Goal: Task Accomplishment & Management: Manage account settings

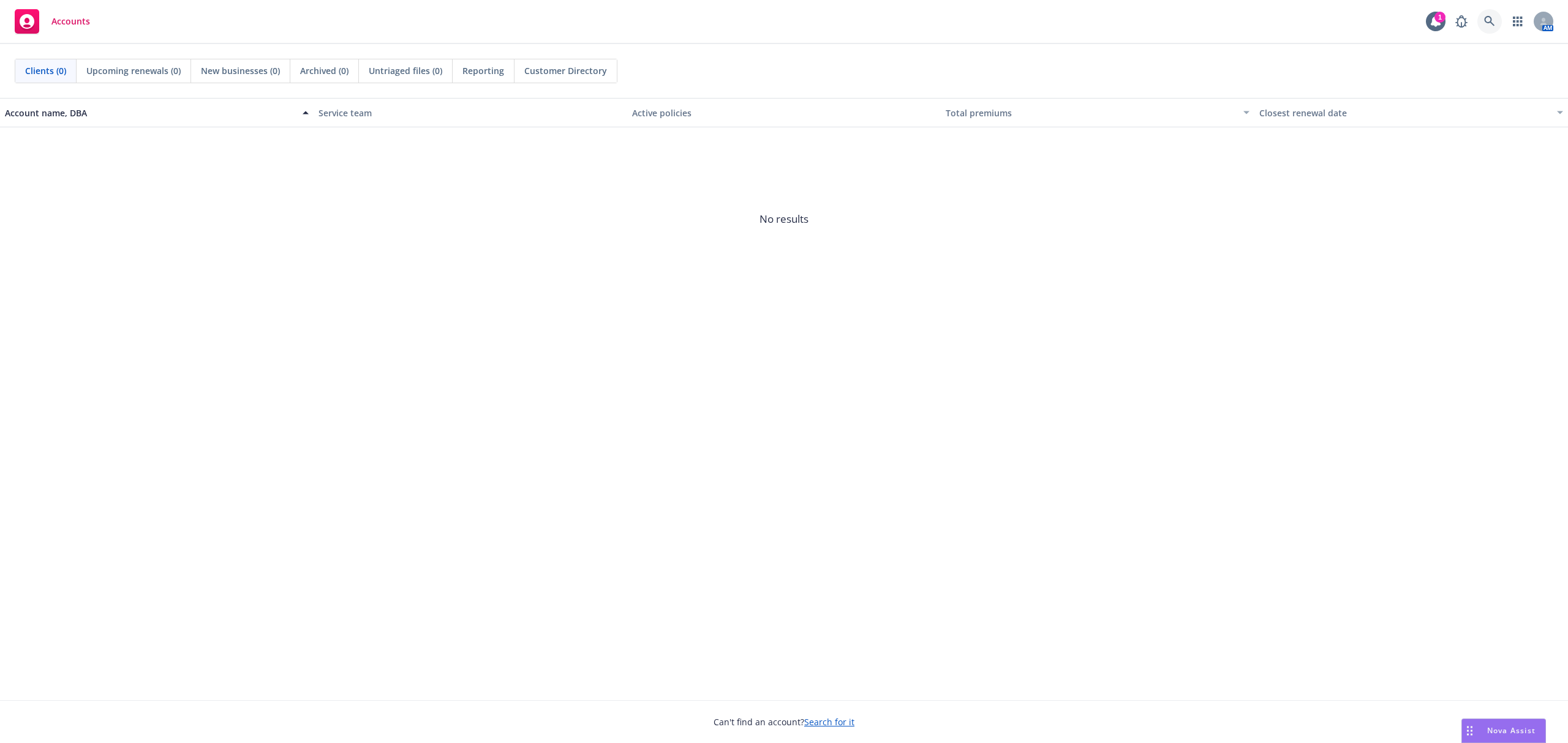
click at [1490, 18] on icon at bounding box center [1488, 21] width 11 height 11
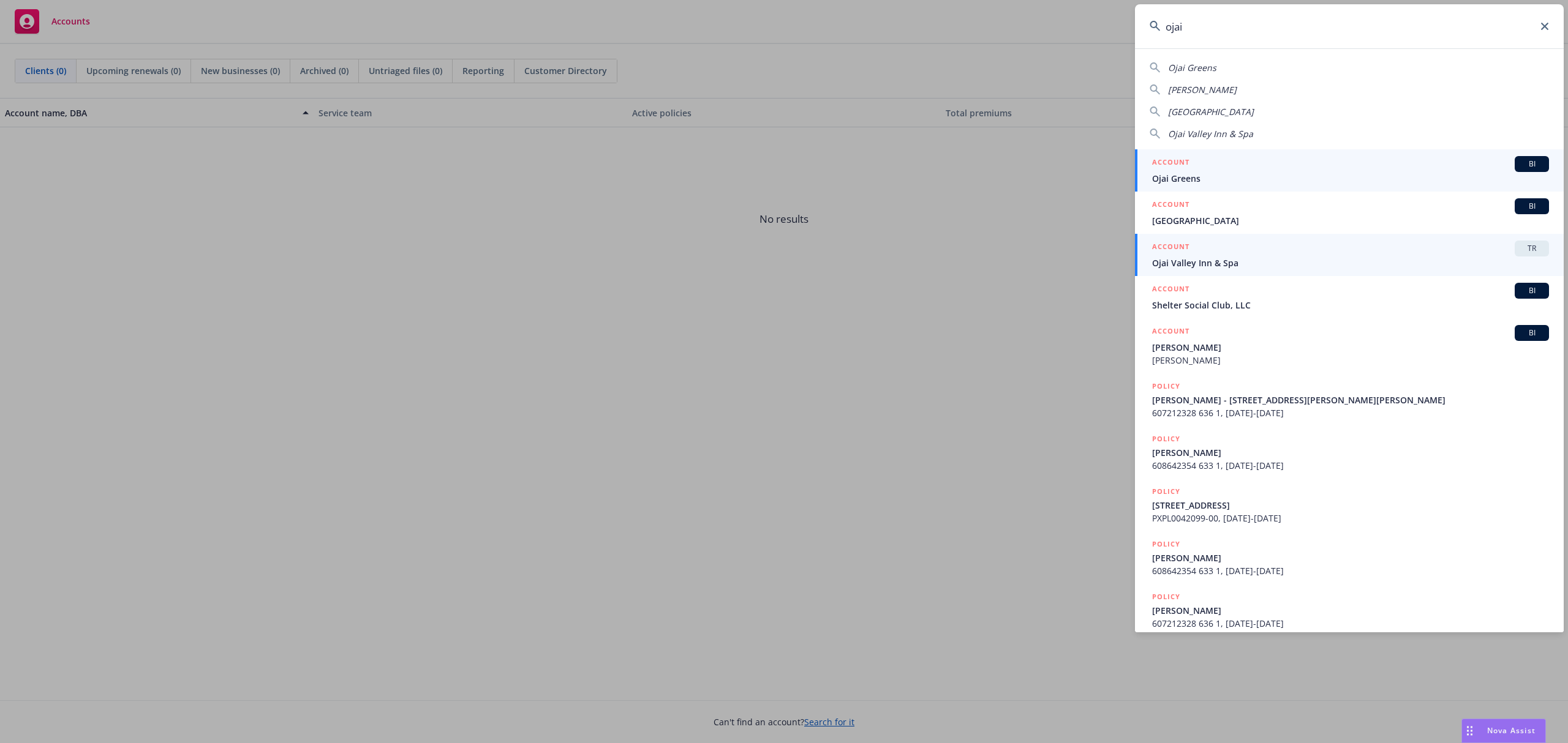
type input "ojai"
click at [1315, 253] on div "ACCOUNT TR" at bounding box center [1350, 248] width 397 height 16
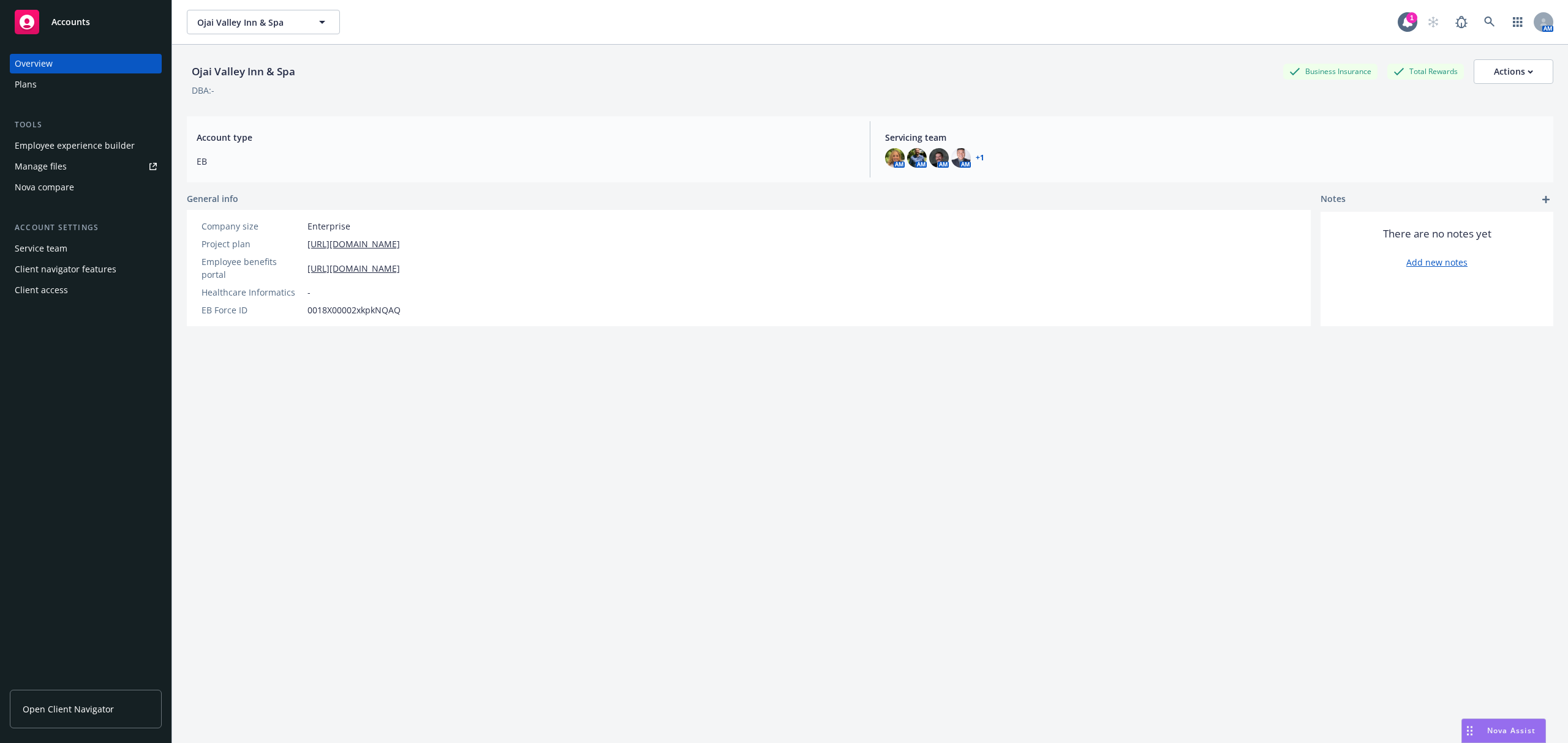
click at [109, 167] on link "Manage files" at bounding box center [85, 166] width 152 height 20
